Goal: Task Accomplishment & Management: Use online tool/utility

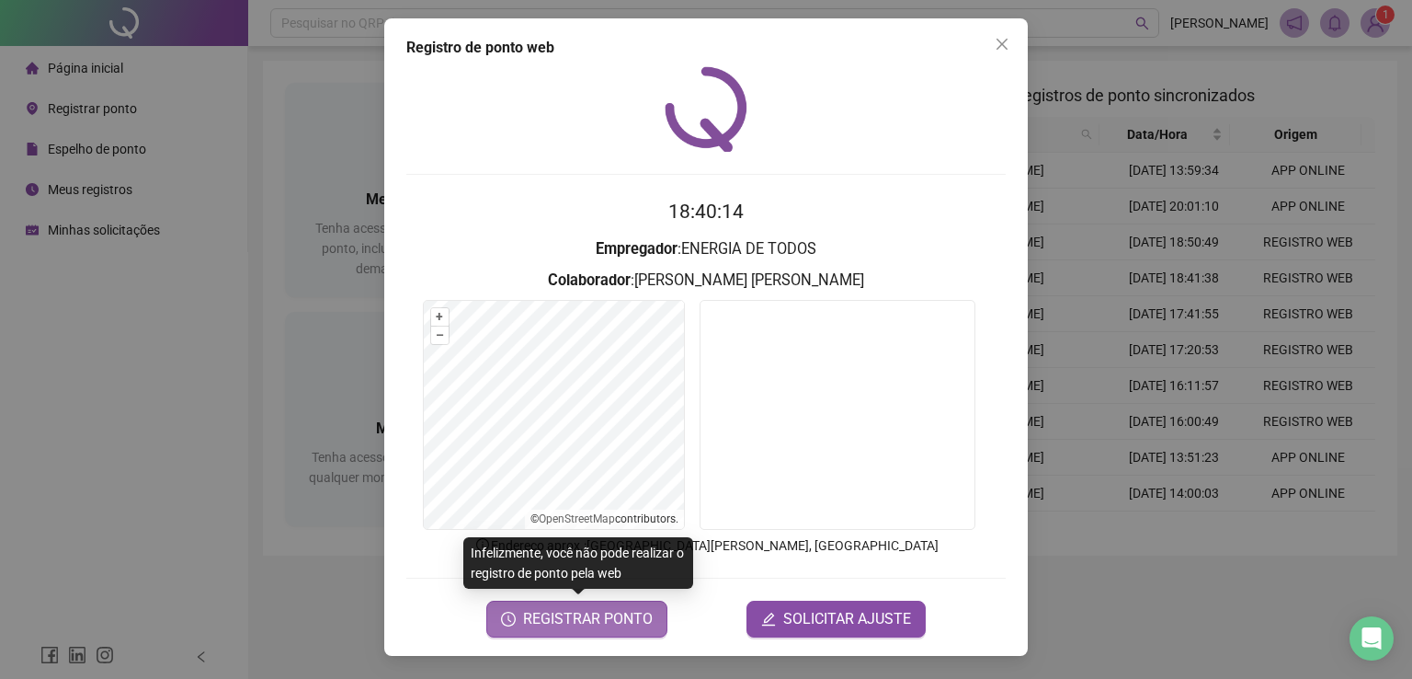
click at [611, 619] on span "REGISTRAR PONTO" at bounding box center [588, 619] width 130 height 22
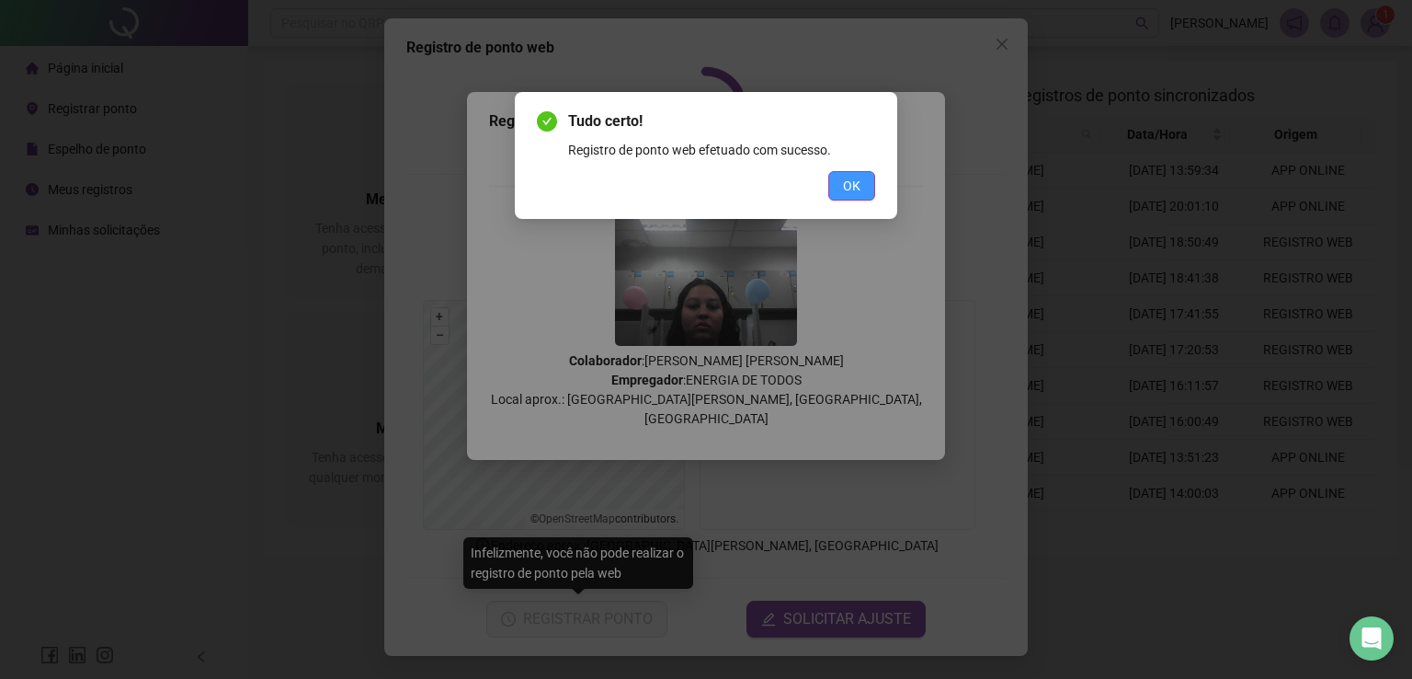
click at [857, 189] on span "OK" at bounding box center [851, 186] width 17 height 20
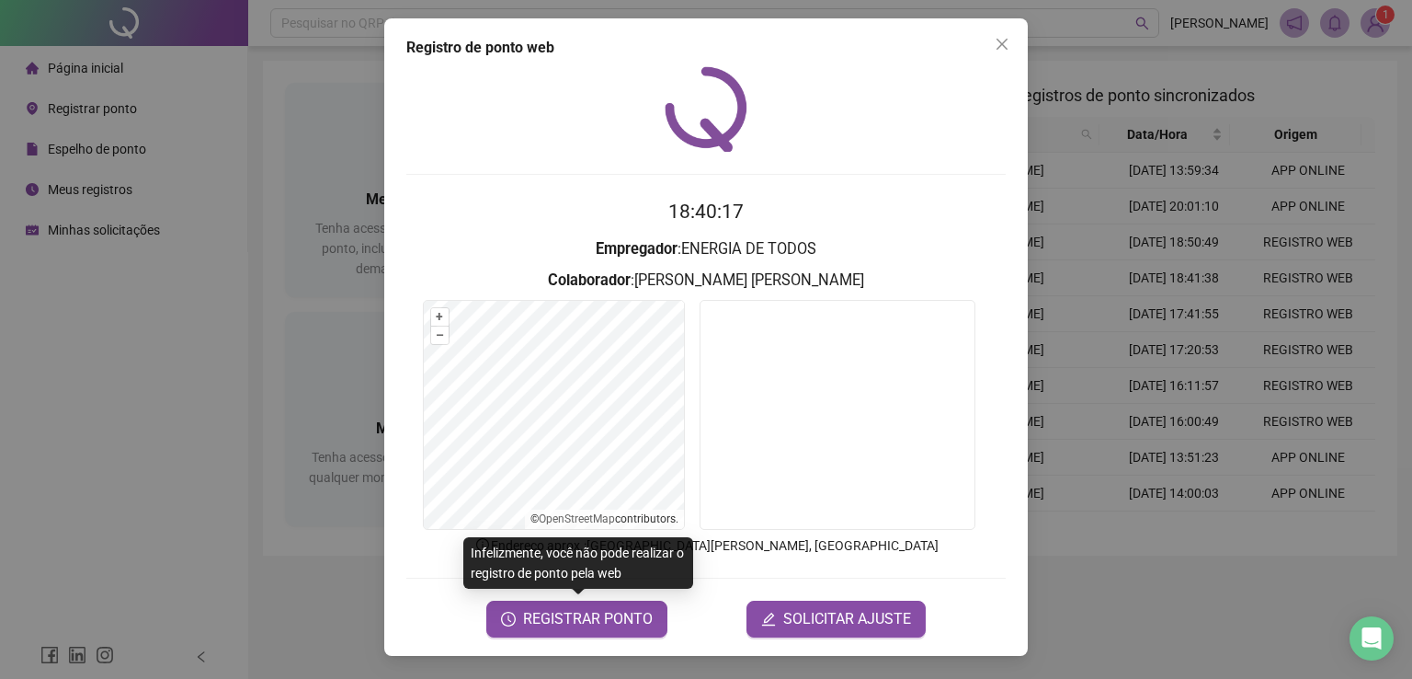
click at [246, 460] on div "Registro de ponto web 18:40:17 Empregador : ENERGIA DE TODOS Colaborador : [PER…" at bounding box center [706, 339] width 1412 height 679
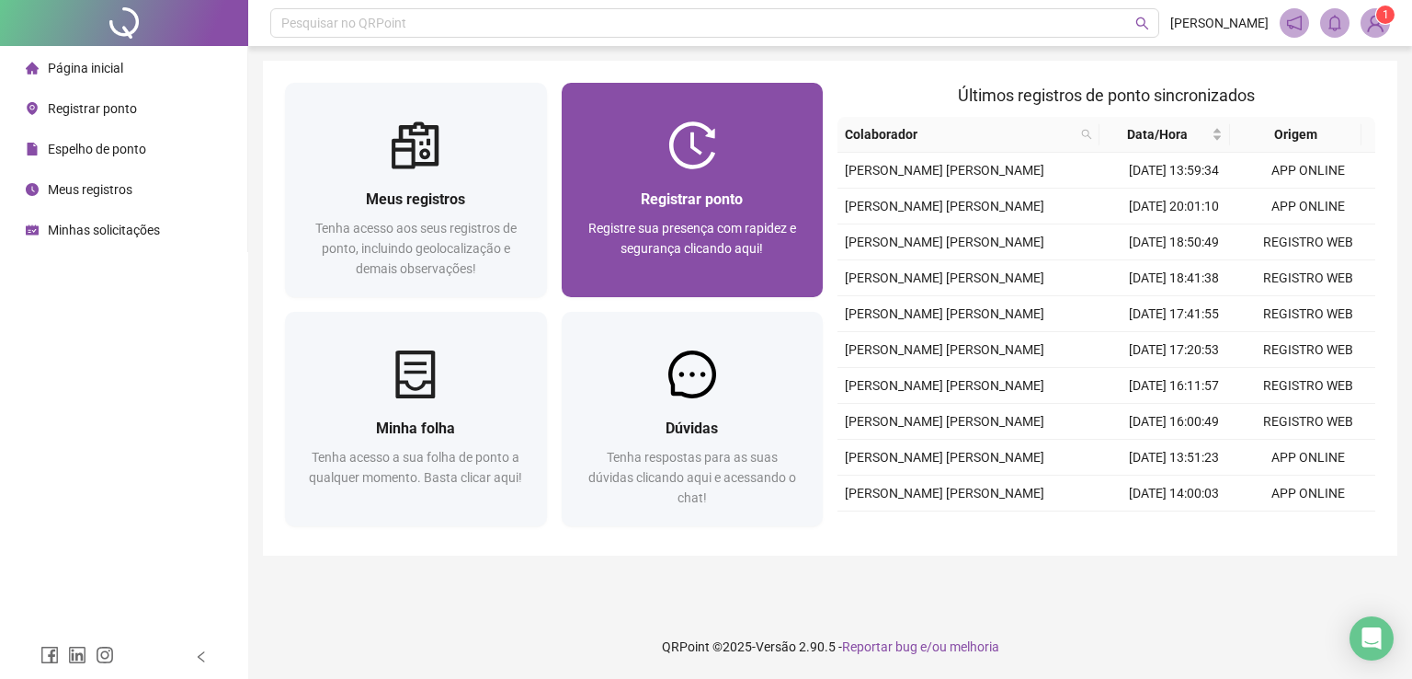
click at [651, 182] on div "Registrar ponto Registre sua presença com rapidez e segurança clicando aqui!" at bounding box center [693, 233] width 262 height 128
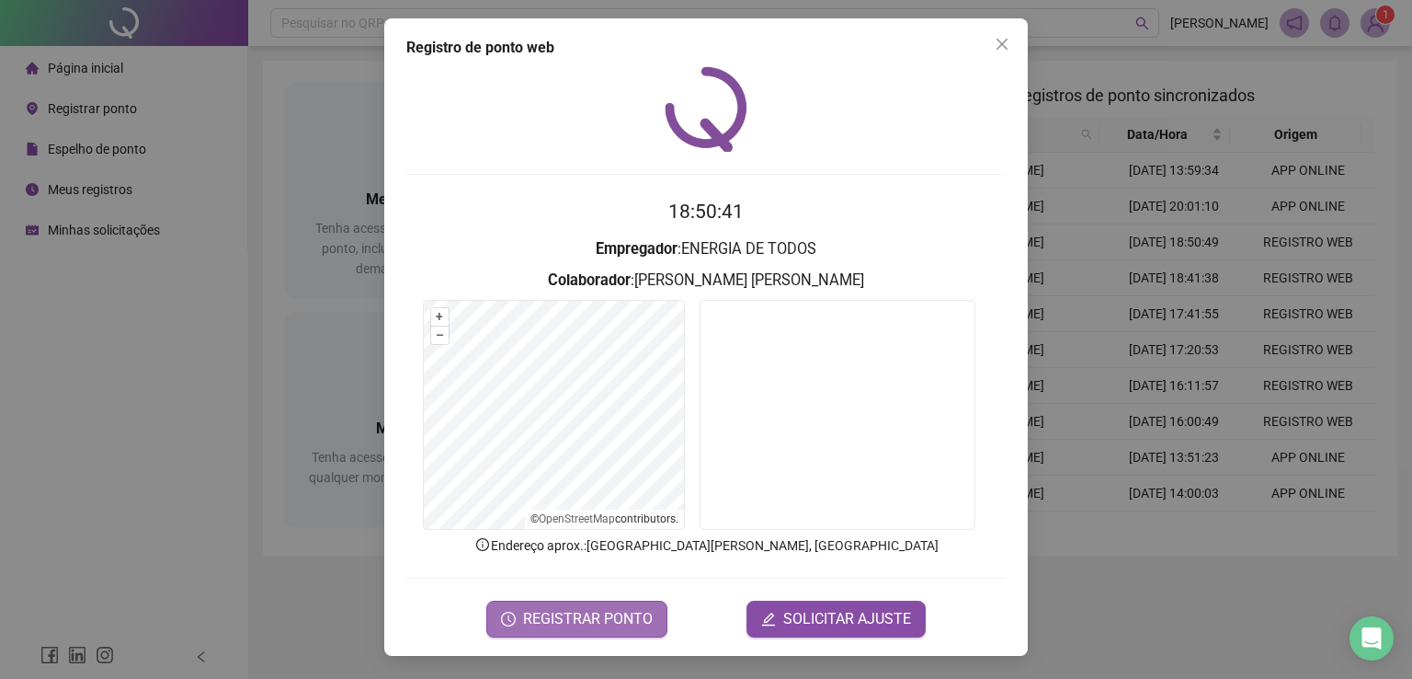
click at [573, 616] on span "REGISTRAR PONTO" at bounding box center [588, 619] width 130 height 22
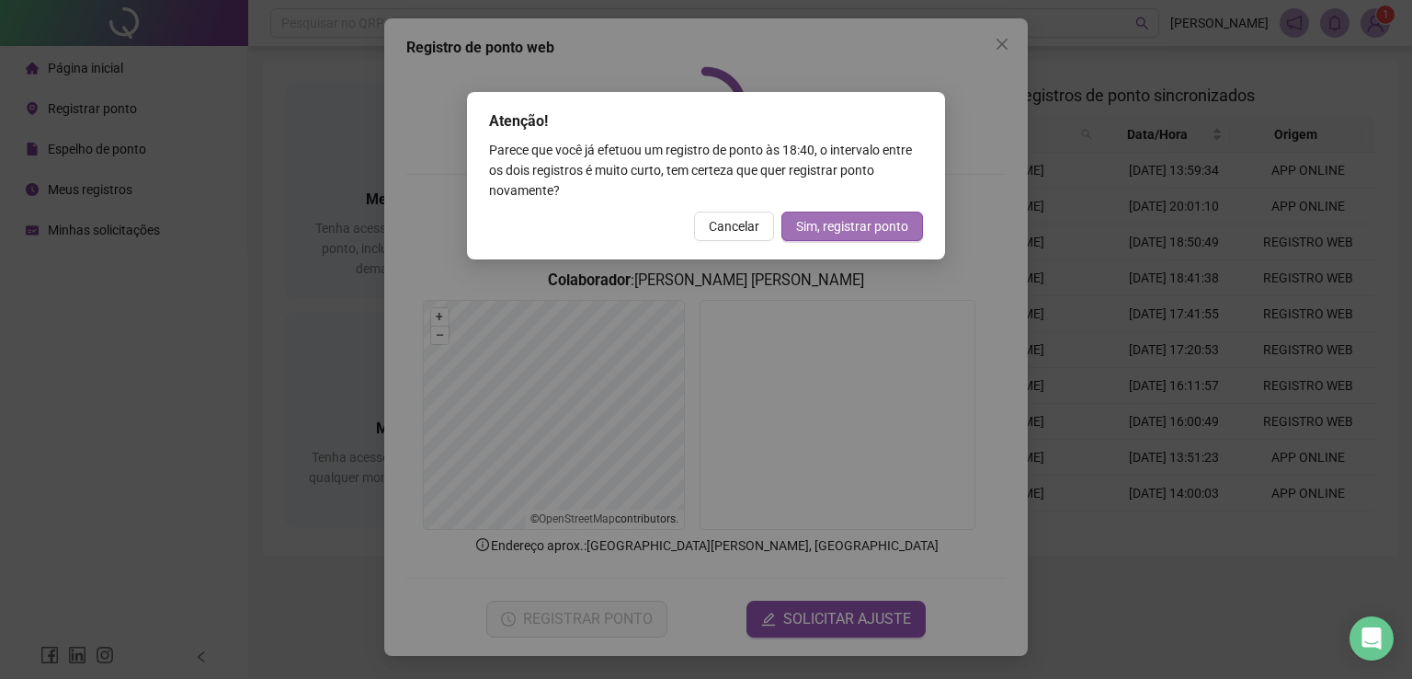
click at [854, 220] on span "Sim, registrar ponto" at bounding box center [852, 226] width 112 height 20
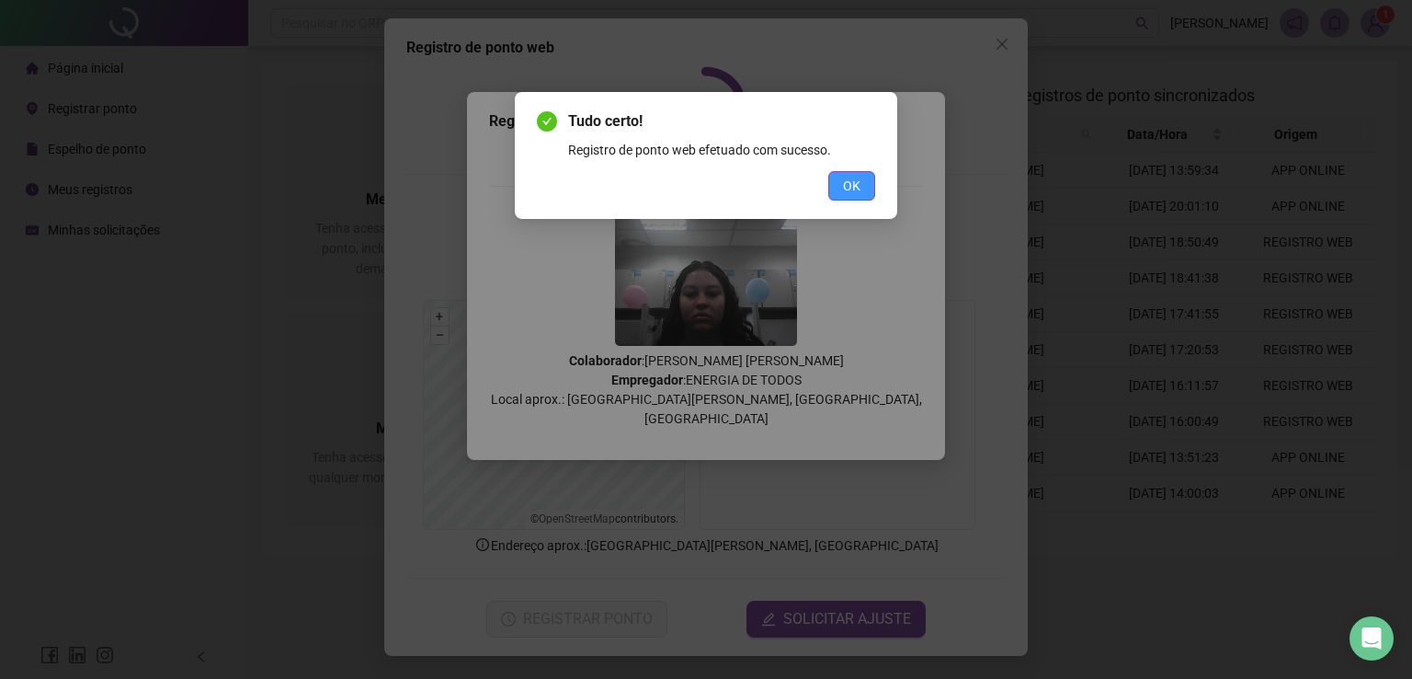
click at [853, 189] on span "OK" at bounding box center [851, 186] width 17 height 20
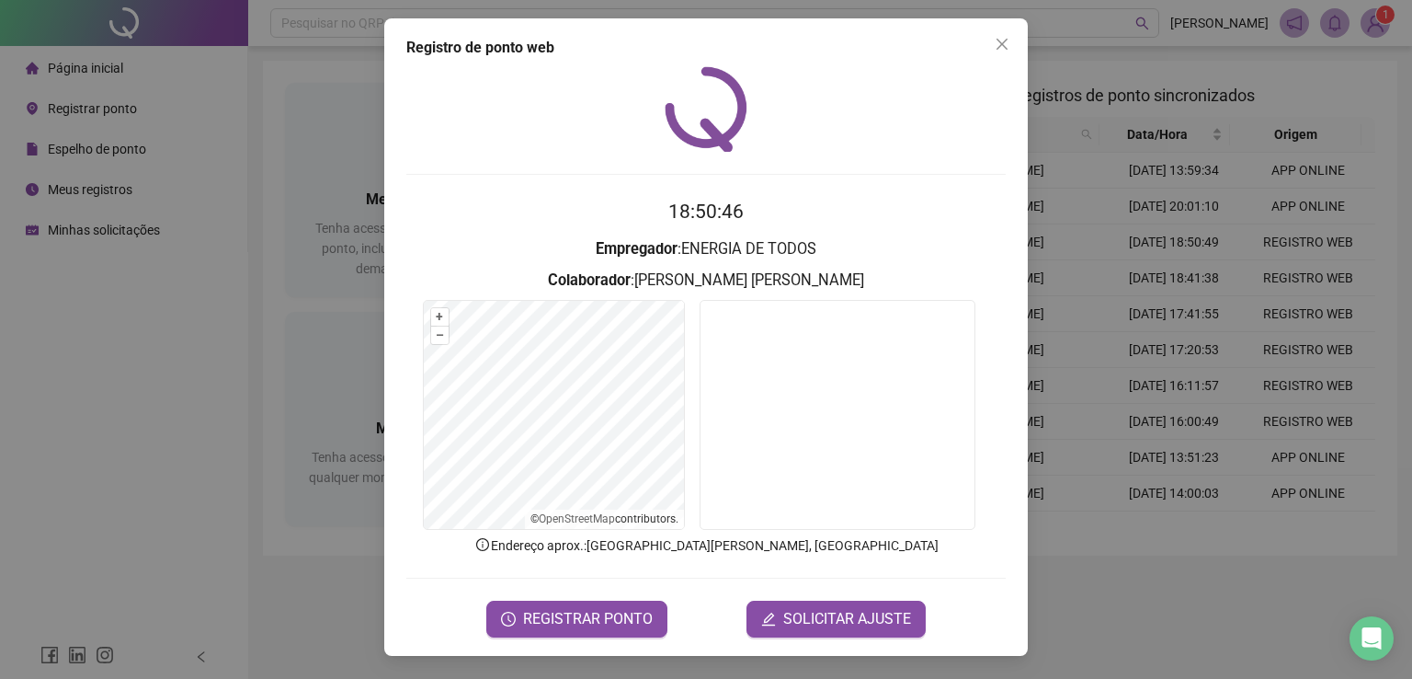
click at [34, 363] on div "Registro de ponto web 18:50:46 Empregador : ENERGIA DE TODOS Colaborador : [PER…" at bounding box center [706, 339] width 1412 height 679
